Goal: Transaction & Acquisition: Purchase product/service

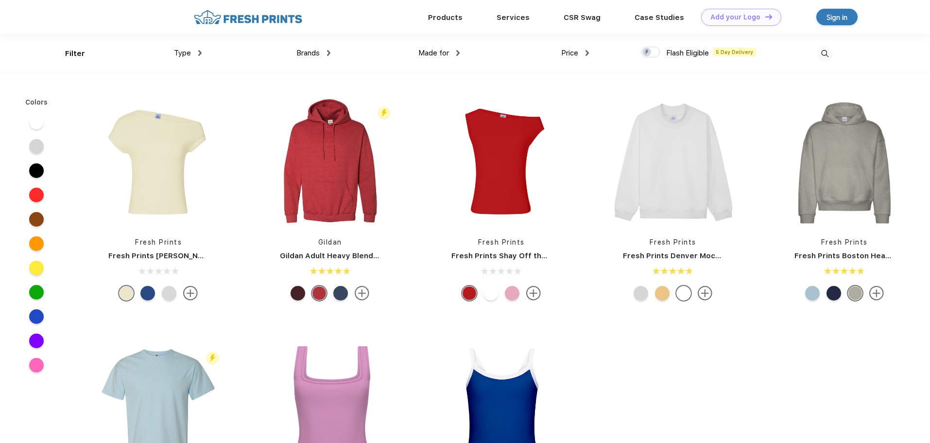
scroll to position [0, 0]
click at [194, 49] on div "Type" at bounding box center [188, 52] width 28 height 11
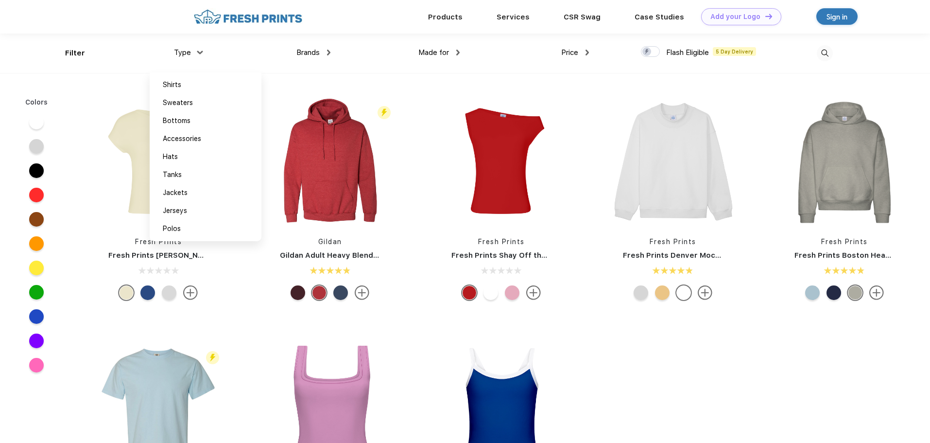
click at [194, 49] on div "Type" at bounding box center [188, 52] width 28 height 11
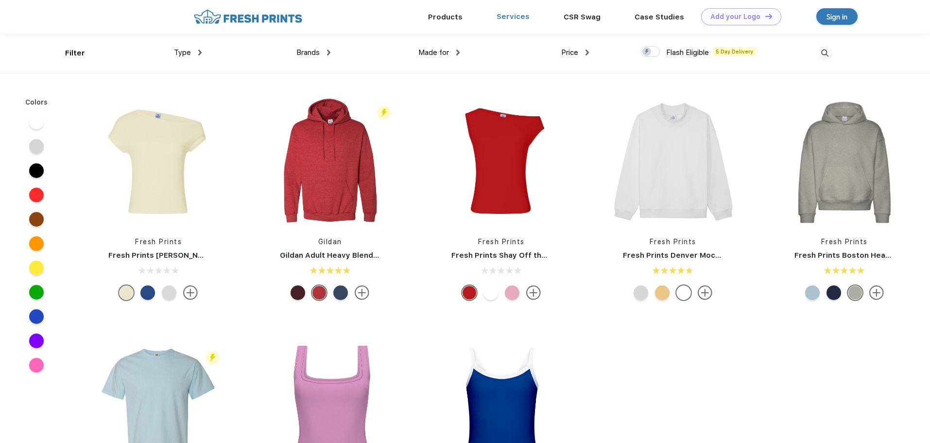
click at [516, 20] on link "Services" at bounding box center [513, 16] width 33 height 9
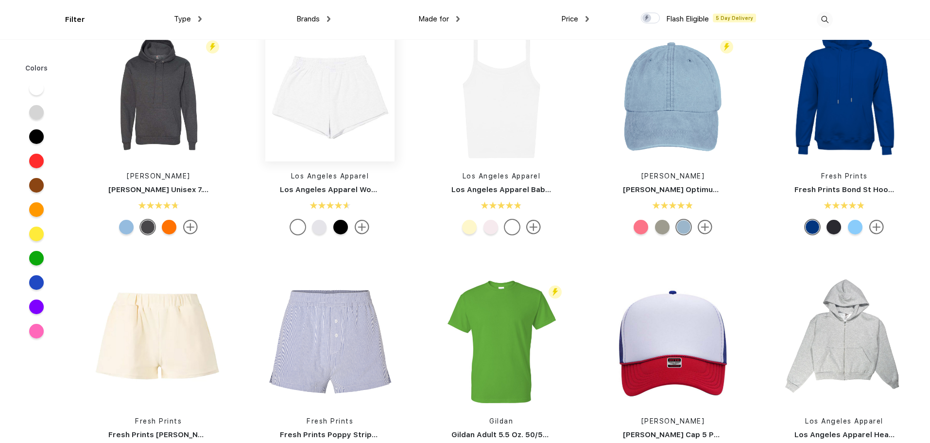
scroll to position [1507, 0]
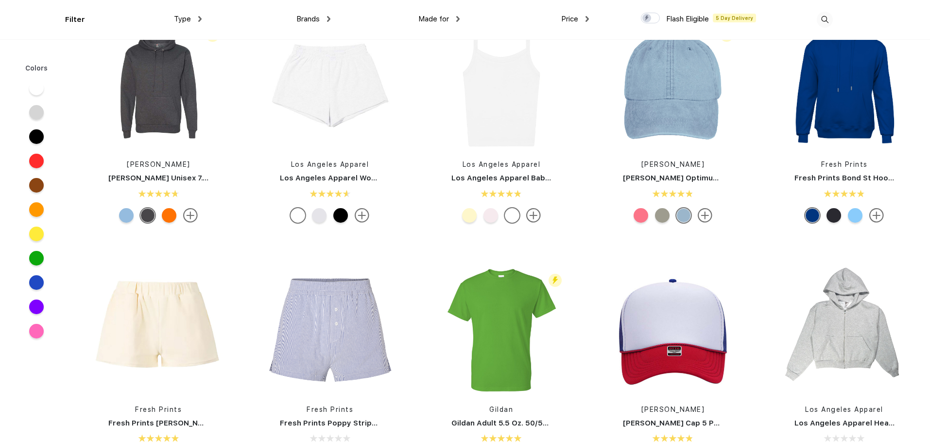
click at [190, 20] on span "Type" at bounding box center [182, 19] width 17 height 9
click at [181, 19] on span "Type" at bounding box center [182, 19] width 17 height 9
click at [198, 18] on div "Type" at bounding box center [188, 19] width 28 height 11
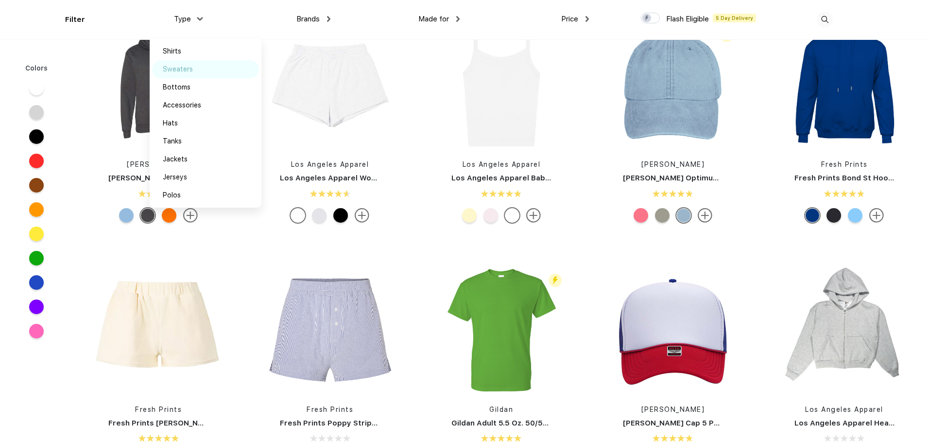
click at [195, 103] on div "Accessories" at bounding box center [182, 105] width 38 height 10
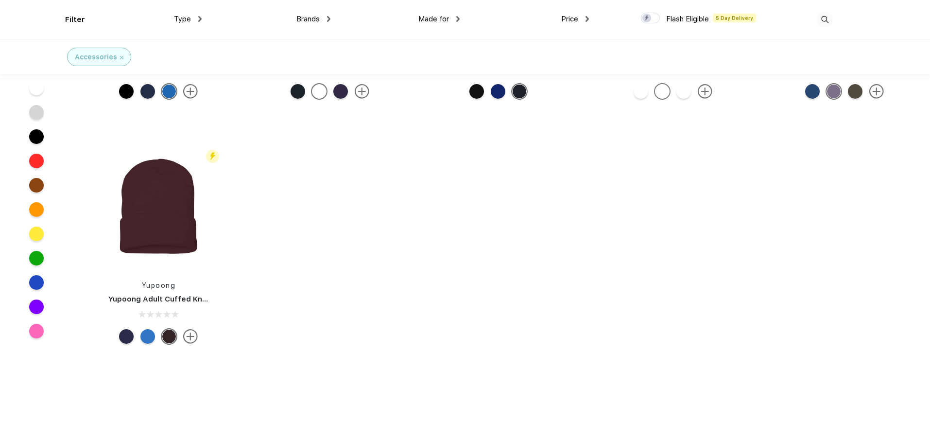
scroll to position [3110, 0]
